Goal: Find specific page/section: Find specific page/section

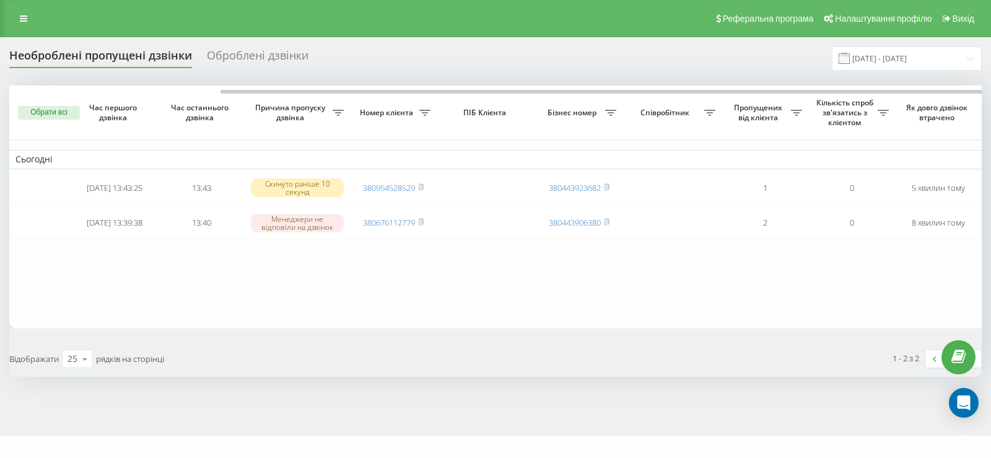
scroll to position [0, 118]
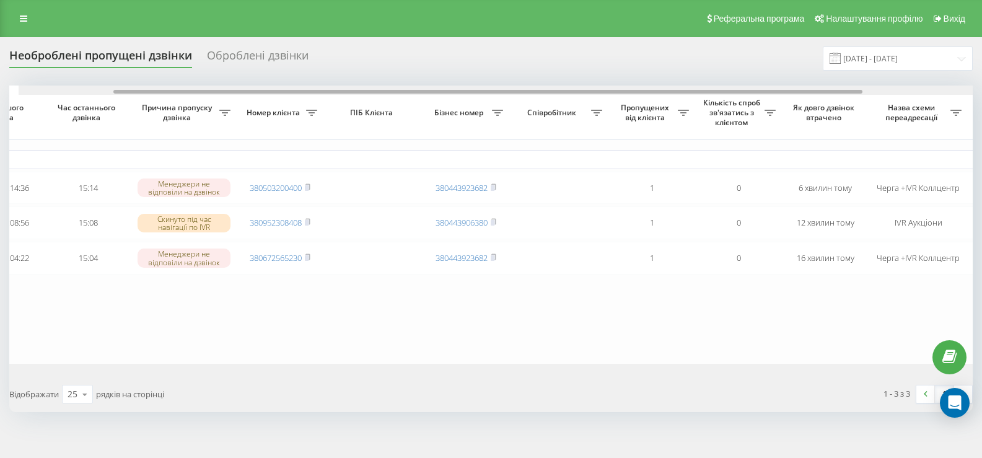
scroll to position [0, 125]
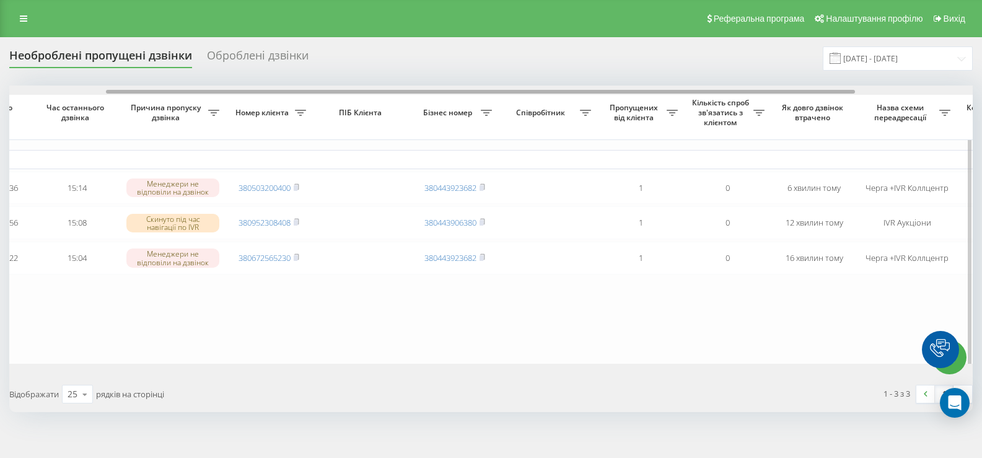
drag, startPoint x: 508, startPoint y: 91, endPoint x: 605, endPoint y: 102, distance: 97.3
click at [605, 102] on div "Обрати всі Час першого дзвінка Час останнього дзвінка Причина пропуску дзвінка …" at bounding box center [490, 225] width 963 height 278
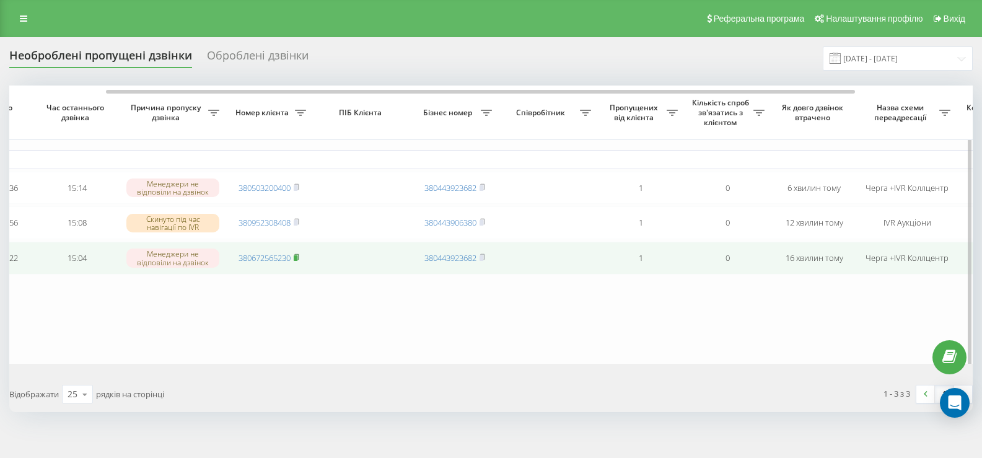
click at [297, 261] on rect at bounding box center [296, 258] width 4 height 6
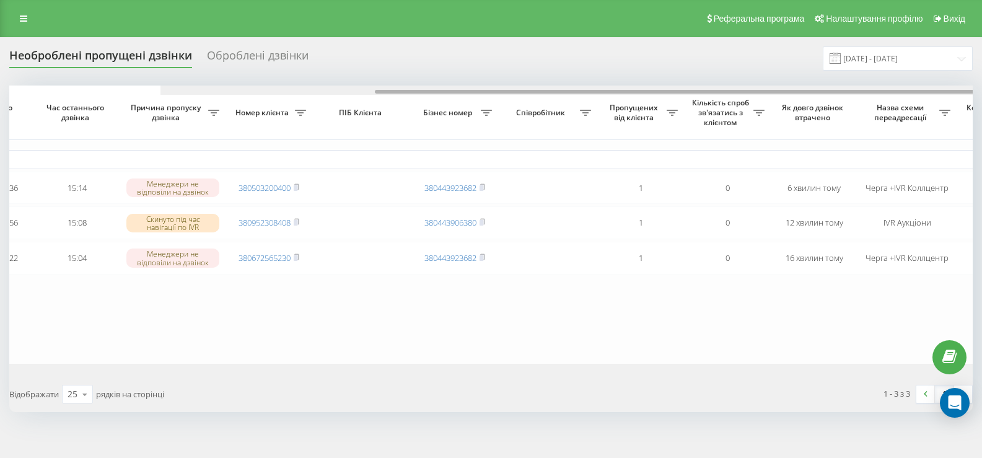
scroll to position [0, 276]
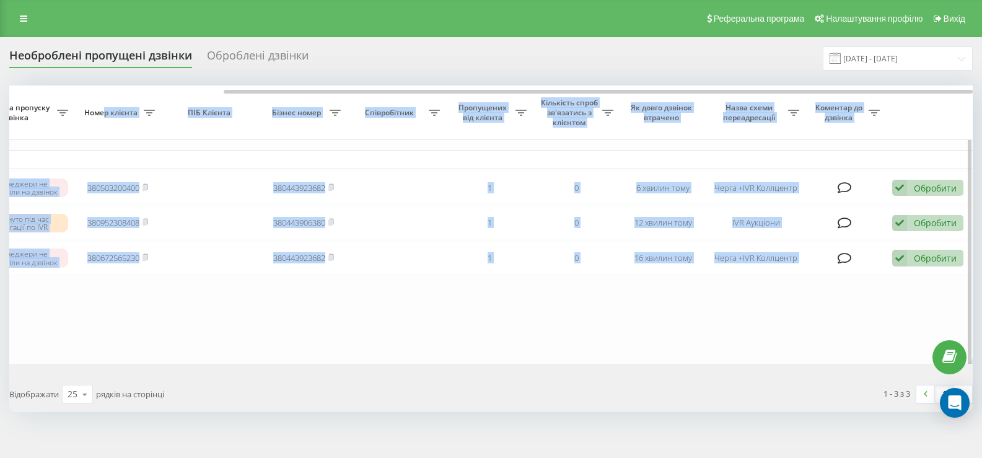
drag, startPoint x: 267, startPoint y: 94, endPoint x: 105, endPoint y: 99, distance: 161.8
click at [105, 99] on div "Обрати всі Час першого дзвінка Час останнього дзвінка Причина пропуску дзвінка …" at bounding box center [490, 225] width 963 height 278
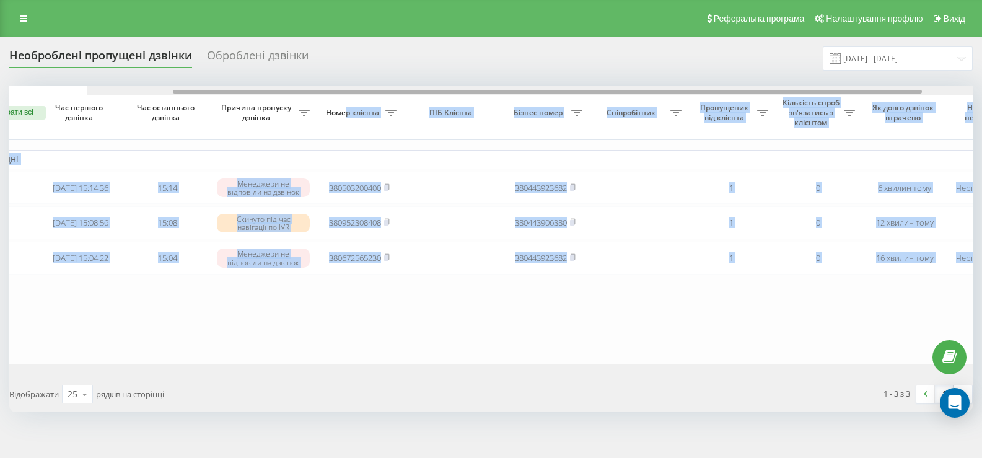
scroll to position [0, 0]
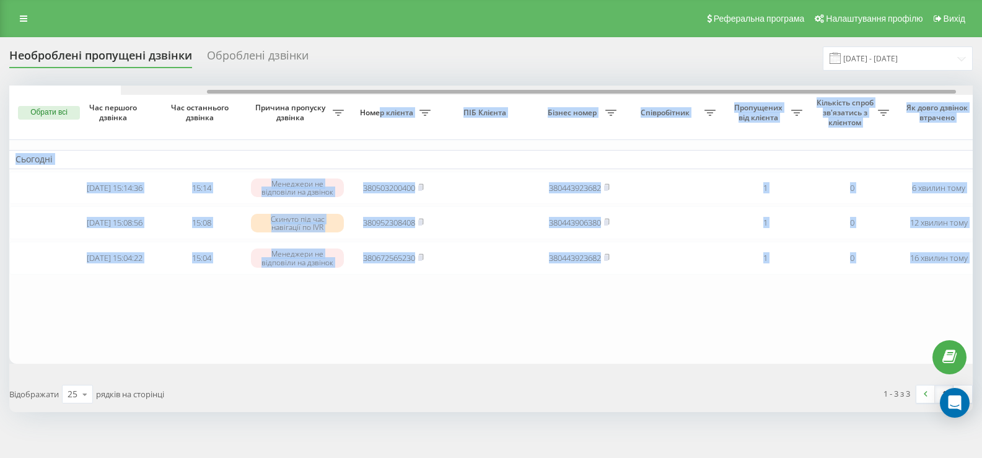
drag, startPoint x: 242, startPoint y: 92, endPoint x: 1, endPoint y: 88, distance: 241.7
click at [0, 89] on div "Необроблені пропущені дзвінки Оброблені дзвінки 22.08.2025 - 22.09.2025 Обрати …" at bounding box center [491, 254] width 982 height 434
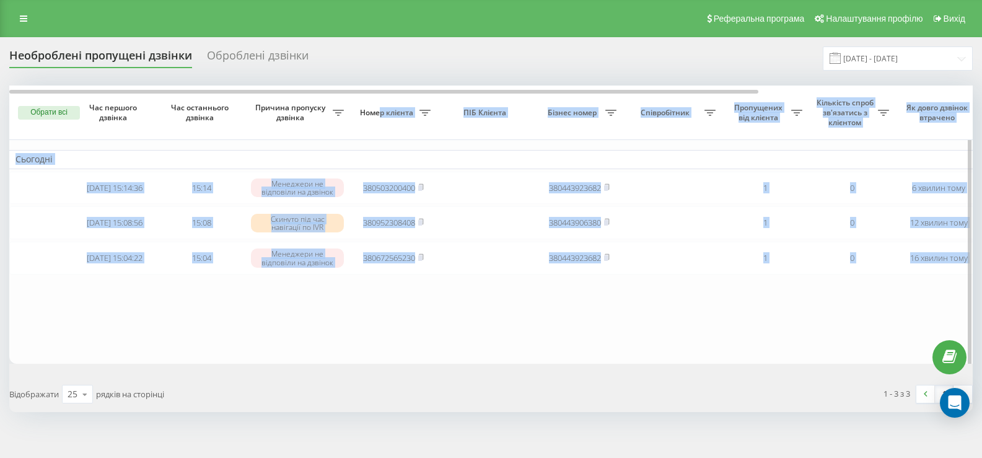
click at [248, 333] on table "Сьогодні 2025-09-22 15:14:36 15:14 Менеджери не відповіли на дзвінок 3805032004…" at bounding box center [628, 225] width 1239 height 278
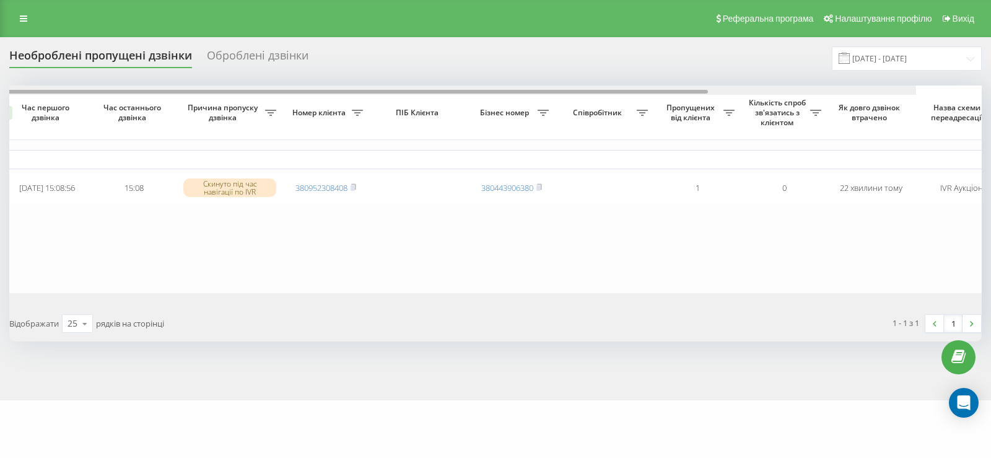
scroll to position [0, 128]
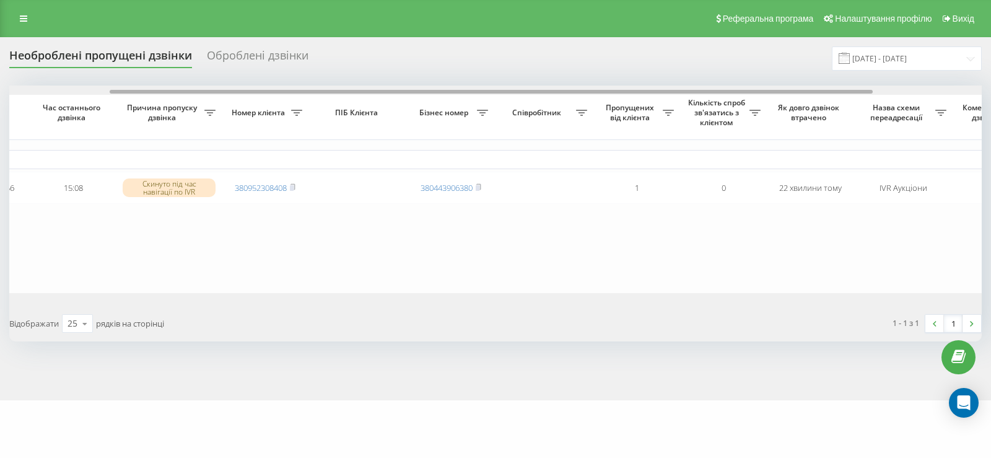
drag, startPoint x: 479, startPoint y: 90, endPoint x: 580, endPoint y: 103, distance: 101.9
click at [580, 103] on div "Обрати всі Час першого дзвінка Час останнього дзвінка Причина пропуску дзвінка …" at bounding box center [495, 190] width 973 height 208
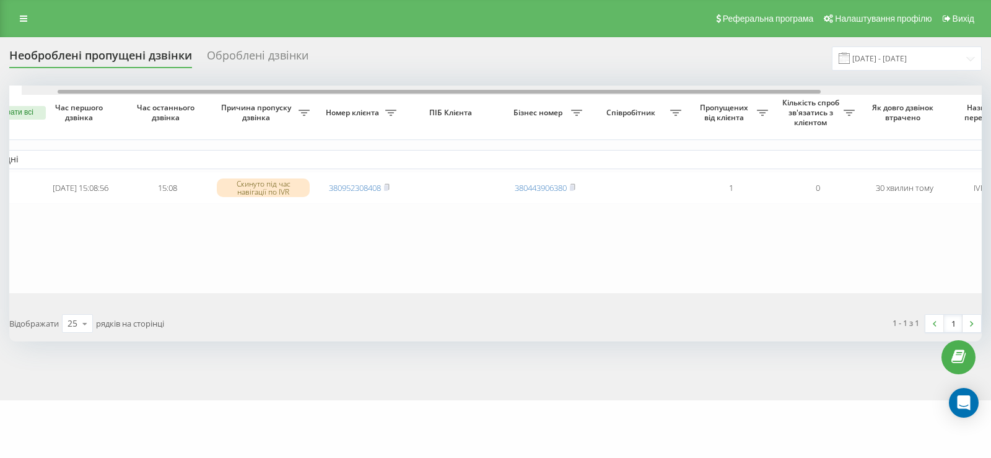
scroll to position [0, 15]
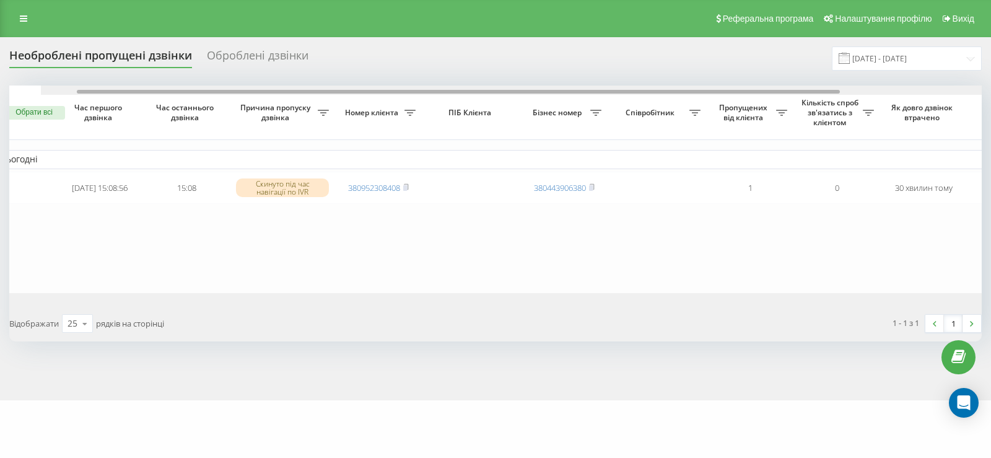
drag, startPoint x: 533, startPoint y: 90, endPoint x: 500, endPoint y: 107, distance: 37.1
click at [545, 112] on div "Обрати всі Час першого дзвінка Час останнього дзвінка Причина пропуску дзвінка …" at bounding box center [495, 190] width 973 height 208
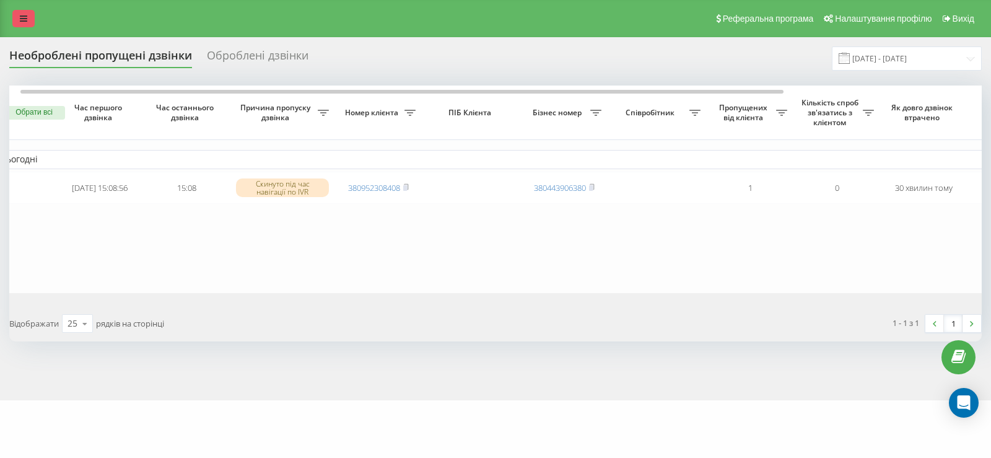
click at [25, 17] on icon at bounding box center [23, 18] width 7 height 9
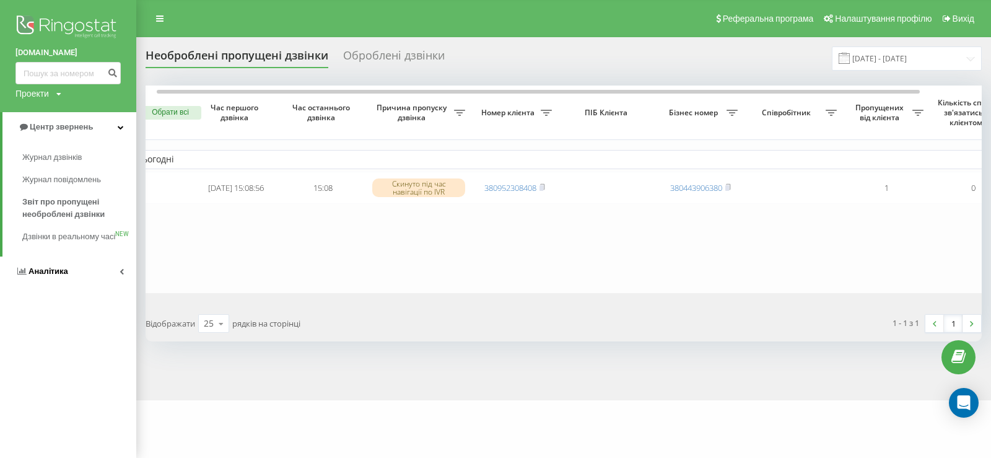
click at [37, 276] on span "Аналiтика" at bounding box center [49, 270] width 40 height 9
click at [46, 188] on span "Співробітники у реальному часі" at bounding box center [69, 193] width 94 height 25
